Goal: Check status: Check status

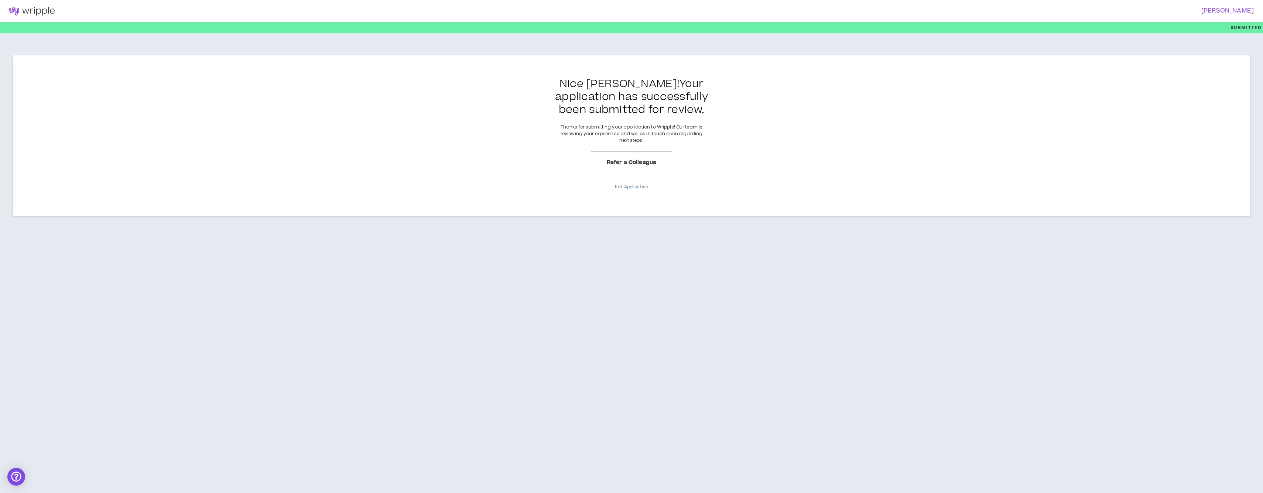
click at [616, 185] on button "Exit Application" at bounding box center [631, 187] width 37 height 13
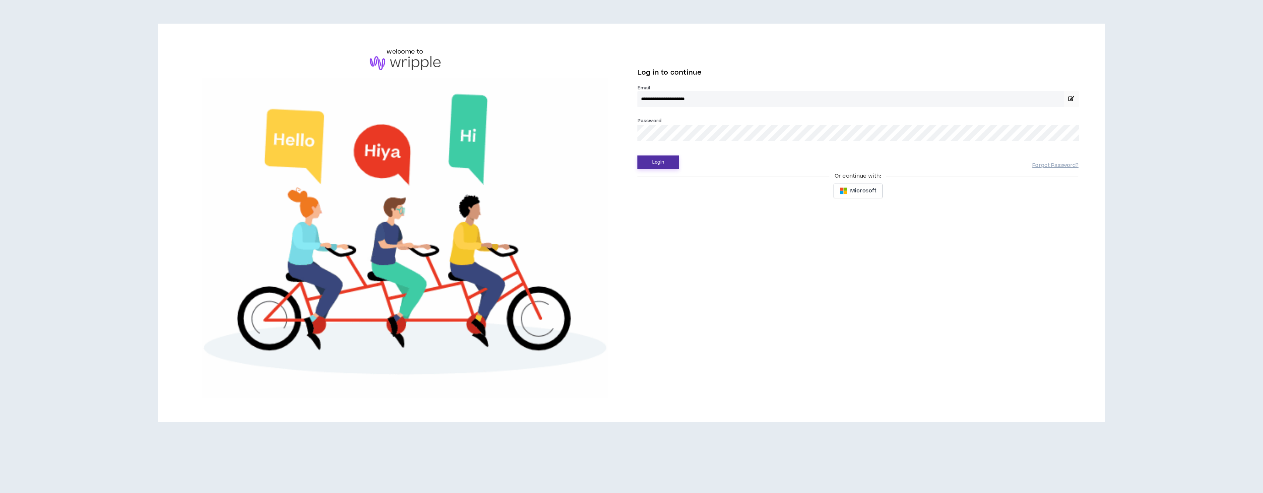
click at [657, 159] on button "Login" at bounding box center [658, 162] width 41 height 14
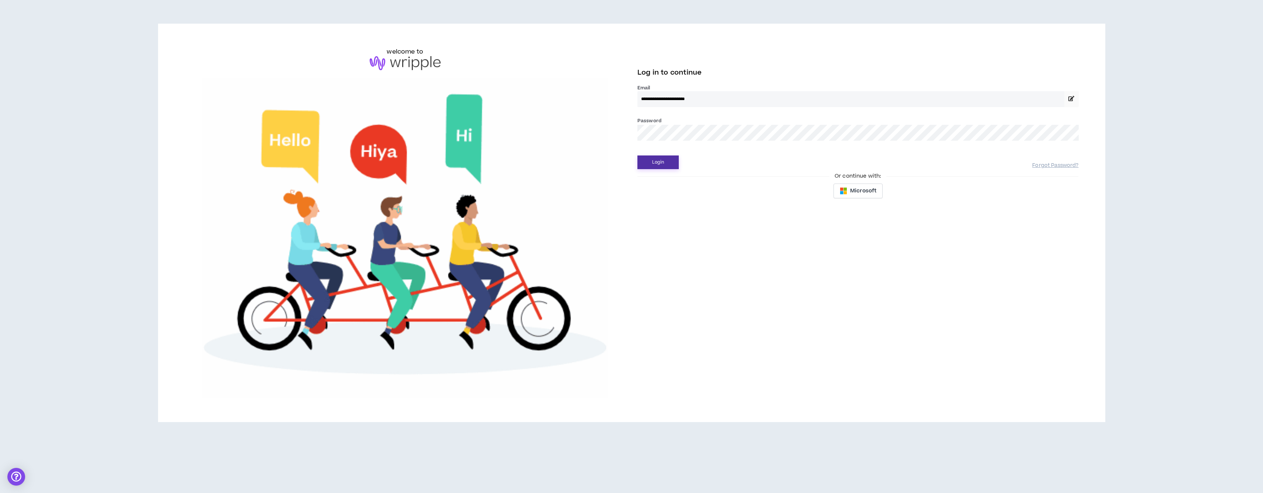
click at [656, 161] on button "Login" at bounding box center [658, 162] width 41 height 14
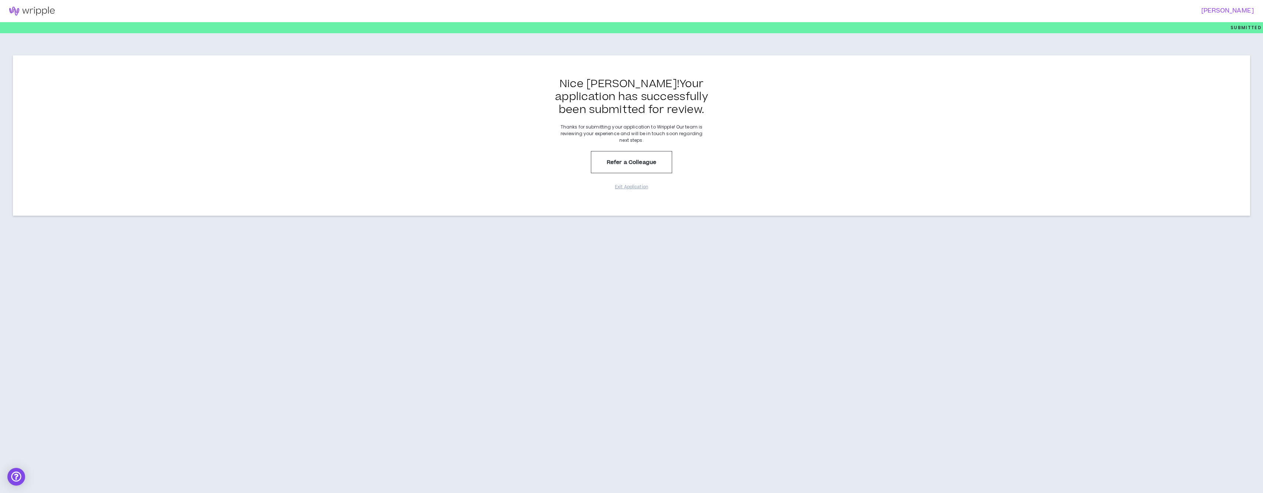
click at [640, 273] on div "[PERSON_NAME] Submitted Nice [PERSON_NAME] ! Your application has successfully …" at bounding box center [631, 246] width 1263 height 493
